Goal: Task Accomplishment & Management: Manage account settings

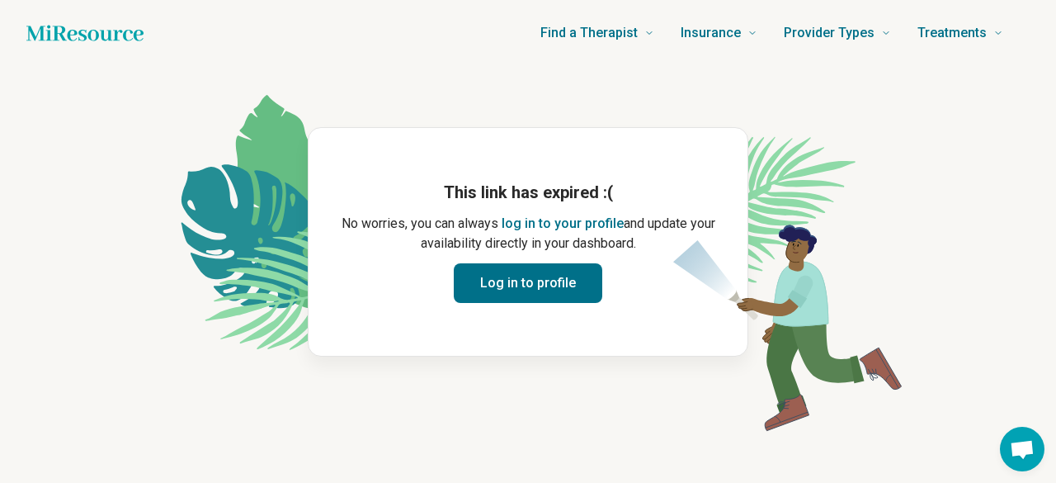
click at [516, 283] on button "Log in to profile" at bounding box center [528, 283] width 149 height 40
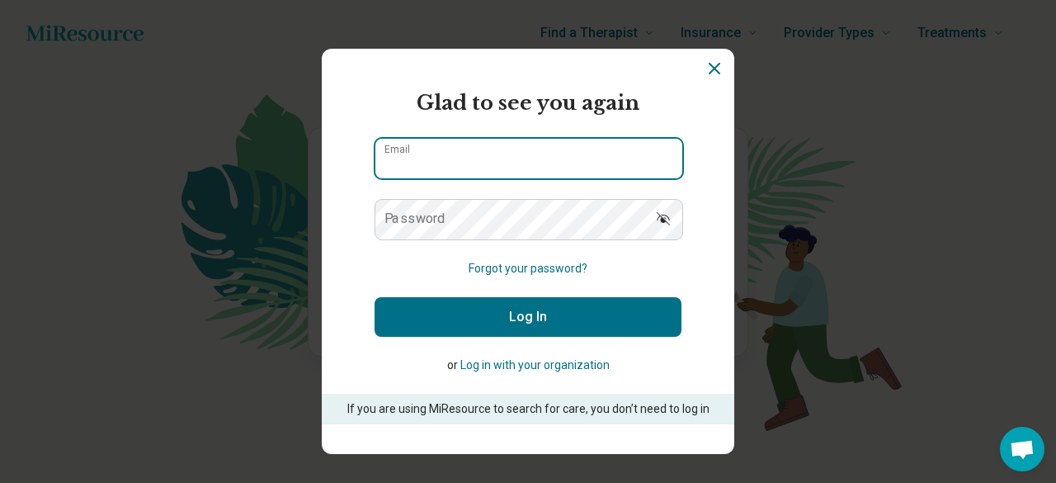
type input "**********"
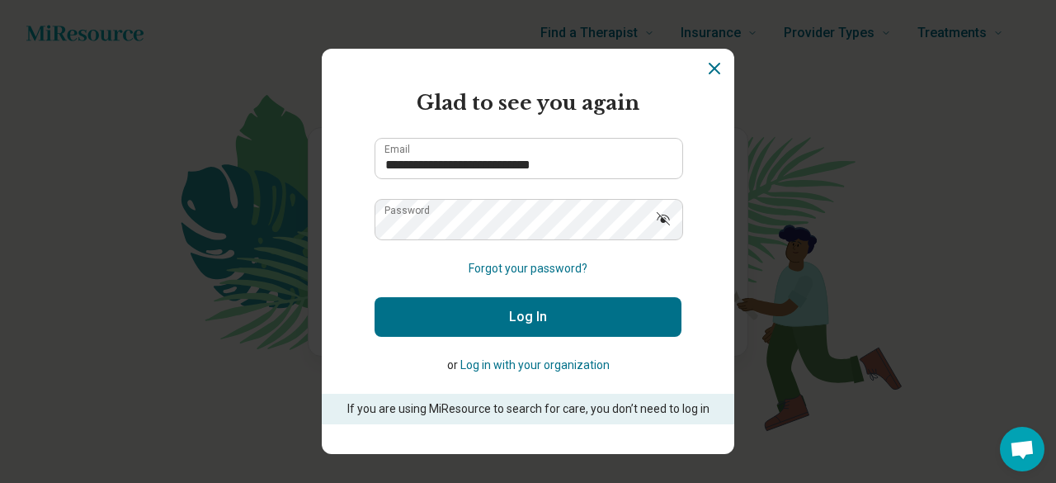
click at [512, 319] on button "Log In" at bounding box center [528, 317] width 307 height 40
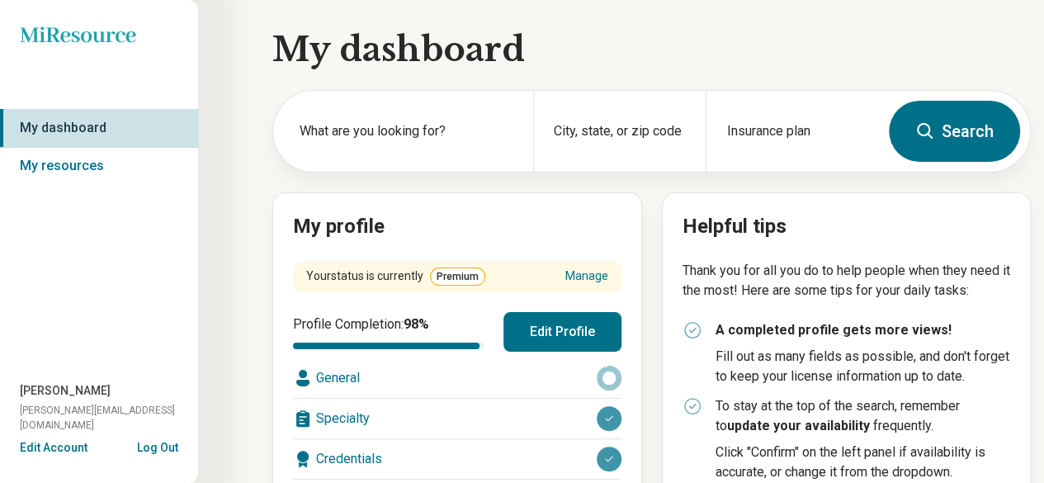
click at [163, 448] on button "Log Out" at bounding box center [157, 445] width 41 height 13
